Goal: Check status: Check status

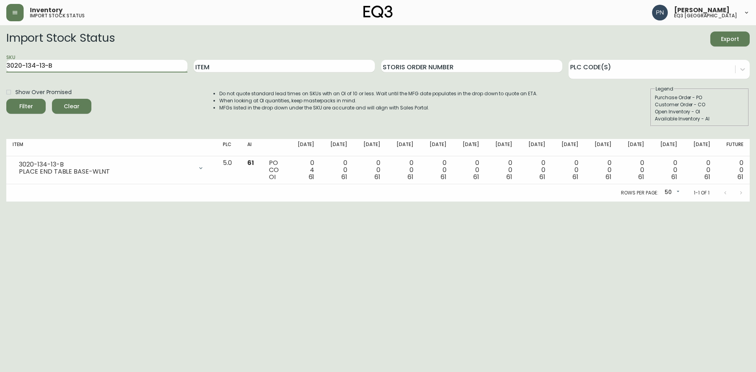
drag, startPoint x: 84, startPoint y: 65, endPoint x: 0, endPoint y: 78, distance: 85.2
click at [0, 78] on main "Import Stock Status Export SKU 3020-134-13-B Item Storis Order Number PLC Code(…" at bounding box center [378, 113] width 756 height 176
click at [86, 62] on input "SKU" at bounding box center [96, 66] width 181 height 13
paste input "[PHONE_NUMBER]"
type input "[PHONE_NUMBER]"
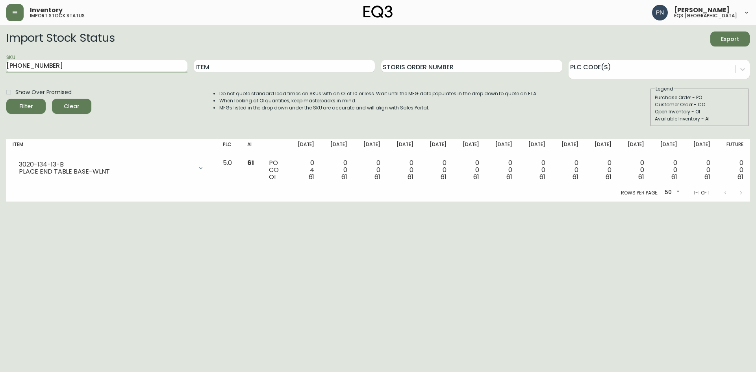
click at [6, 99] on button "Filter" at bounding box center [25, 106] width 39 height 15
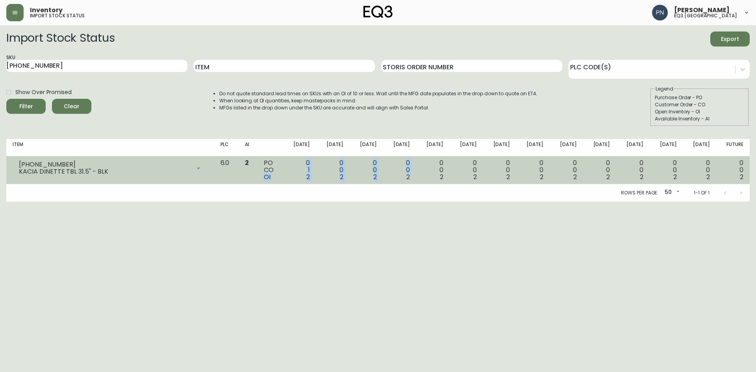
drag, startPoint x: 280, startPoint y: 176, endPoint x: 400, endPoint y: 176, distance: 119.7
click at [400, 176] on tr "[PHONE_NUMBER] KACIA DINETTE TBL 31.5" - BLK Opening Balance 3 ( [DATE] ) Custo…" at bounding box center [377, 170] width 743 height 28
click at [400, 176] on div "0 0 2" at bounding box center [399, 169] width 21 height 21
drag, startPoint x: 261, startPoint y: 162, endPoint x: 266, endPoint y: 164, distance: 5.3
click at [258, 164] on td "2" at bounding box center [248, 170] width 19 height 28
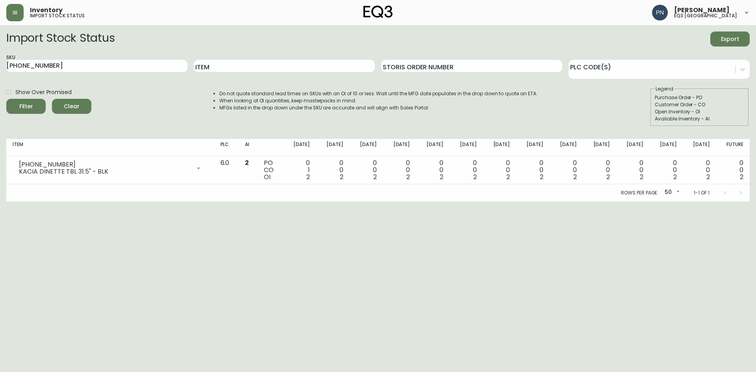
click at [271, 202] on html "Inventory import stock status [PERSON_NAME] eq3 [GEOGRAPHIC_DATA] Import Stock …" at bounding box center [378, 101] width 756 height 202
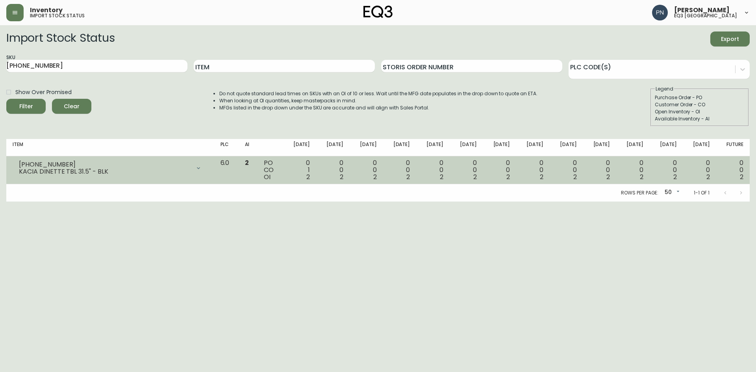
click at [200, 168] on icon at bounding box center [198, 168] width 3 height 2
